Goal: Browse casually

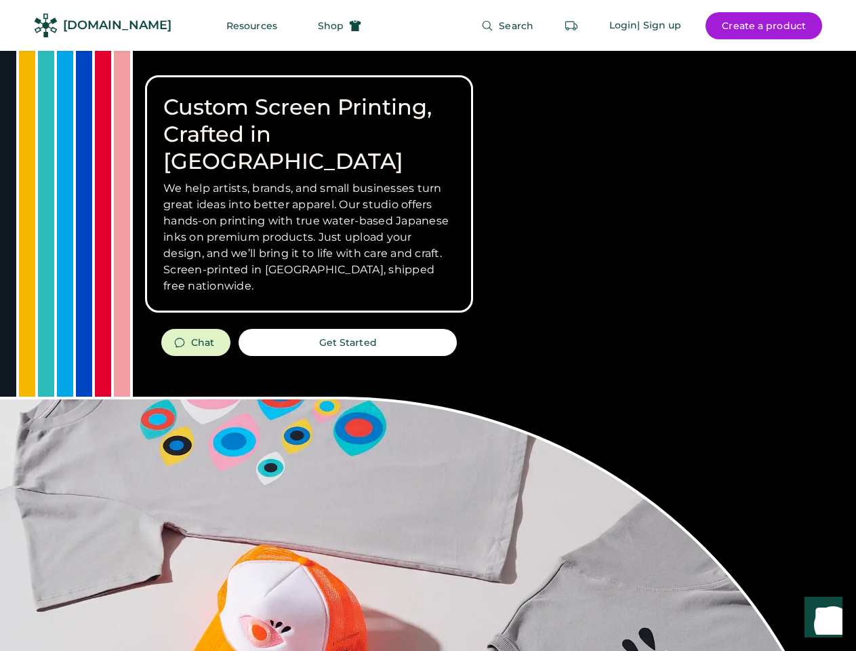
click at [428, 325] on div "Custom Screen Printing, Crafted in [GEOGRAPHIC_DATA] We help artists, brands, a…" at bounding box center [428, 481] width 856 height 861
click at [428, 351] on div "Custom Screen Printing, Crafted in [GEOGRAPHIC_DATA] We help artists, brands, a…" at bounding box center [428, 481] width 856 height 861
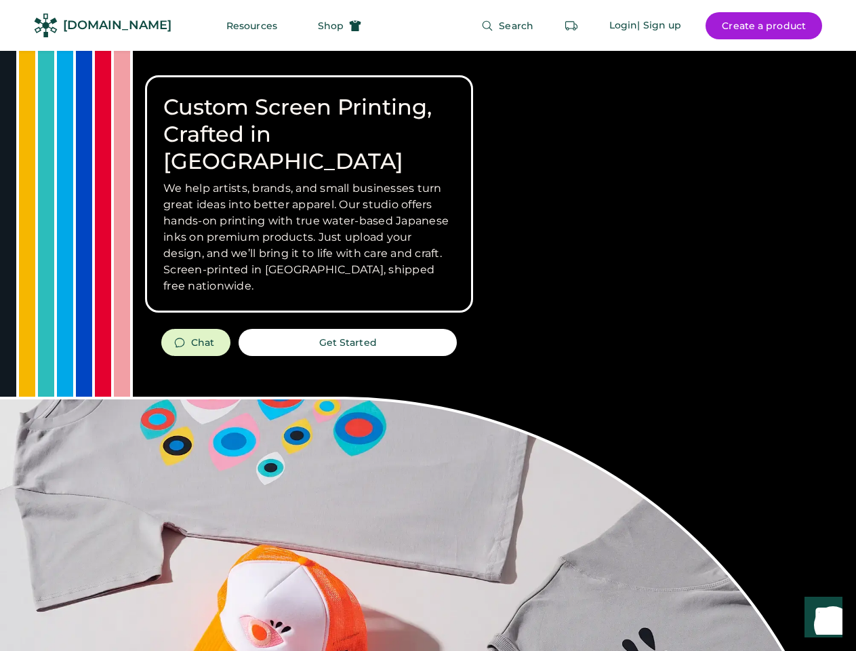
click at [428, 351] on div "Custom Screen Printing, Crafted in [GEOGRAPHIC_DATA] We help artists, brands, a…" at bounding box center [428, 481] width 856 height 861
click at [309, 194] on h3 "We help artists, brands, and small businesses turn great ideas into better appa…" at bounding box center [309, 237] width 292 height 114
click at [309, 180] on h3 "We help artists, brands, and small businesses turn great ideas into better appa…" at bounding box center [309, 237] width 292 height 114
click at [309, 121] on h1 "Custom Screen Printing, Crafted in [GEOGRAPHIC_DATA]" at bounding box center [309, 134] width 292 height 81
